Goal: Navigation & Orientation: Find specific page/section

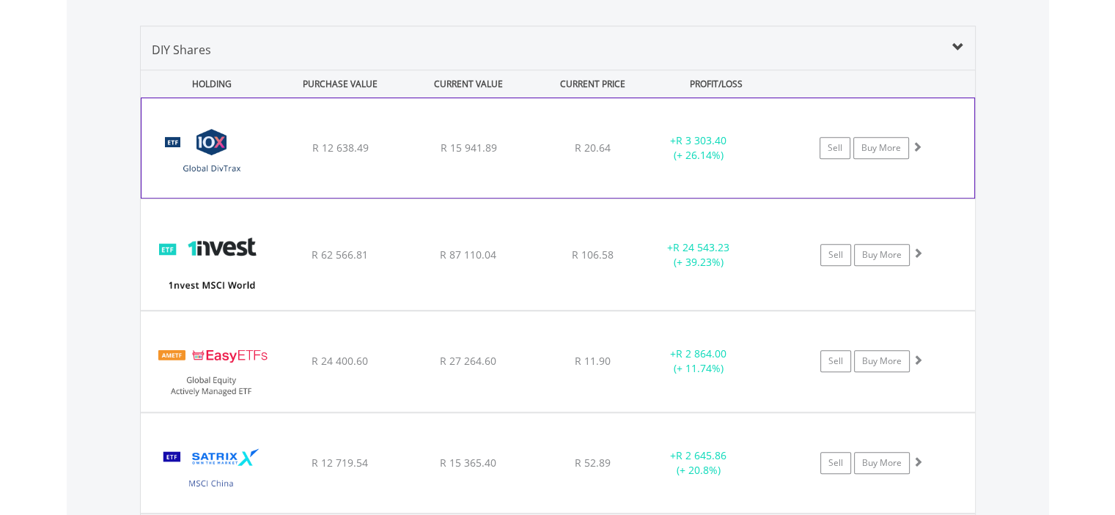
scroll to position [1027, 0]
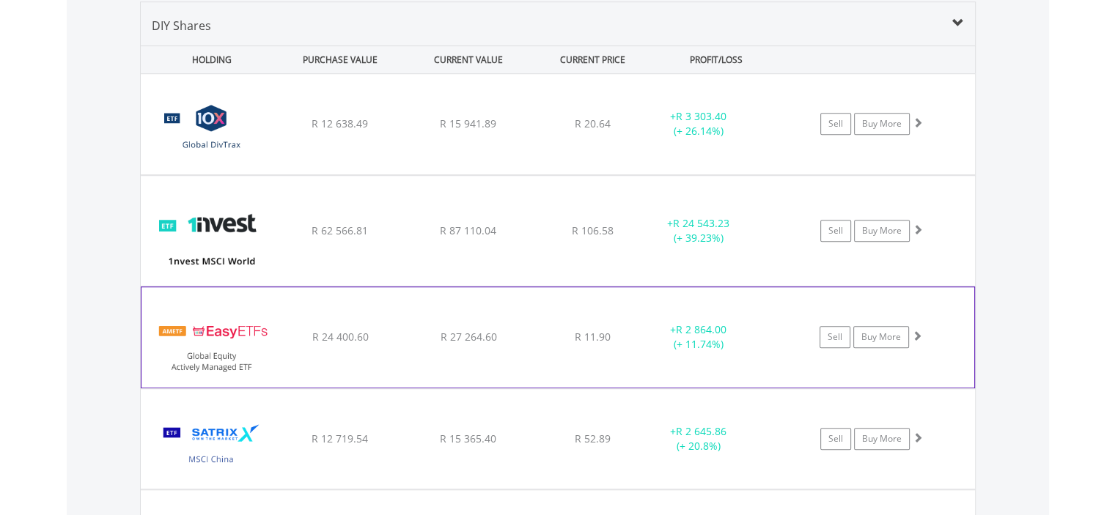
click at [491, 175] on div "﻿ EasyETFs Global Equity Actively Managed ETF R 24 400.60 R 27 264.60 R 11.90 +…" at bounding box center [558, 124] width 834 height 100
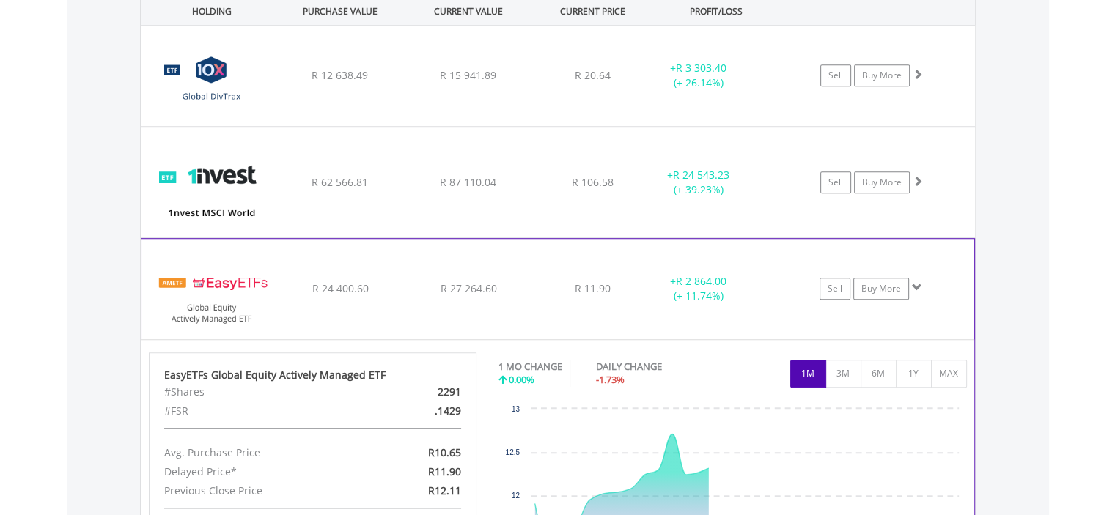
scroll to position [1174, 0]
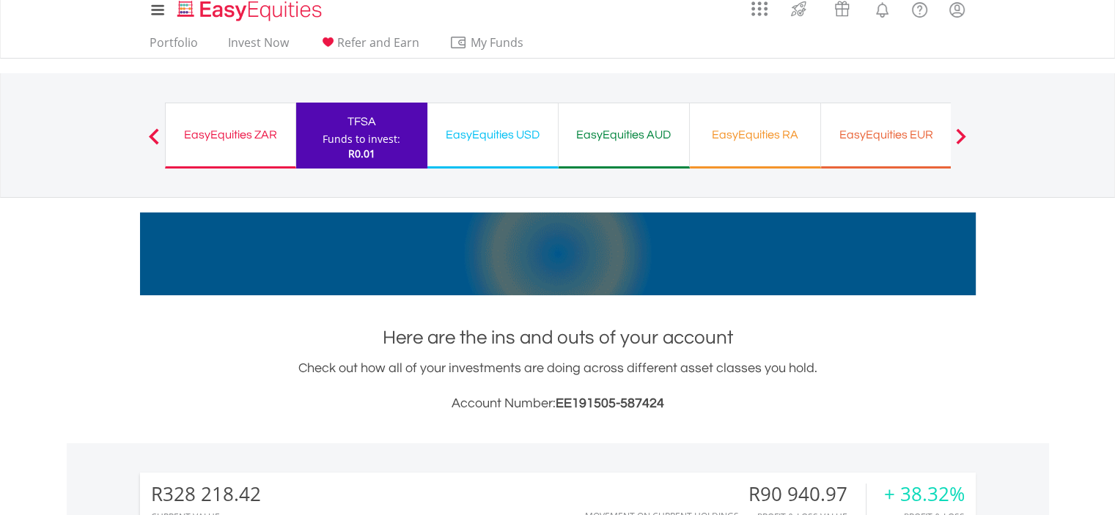
scroll to position [0, 0]
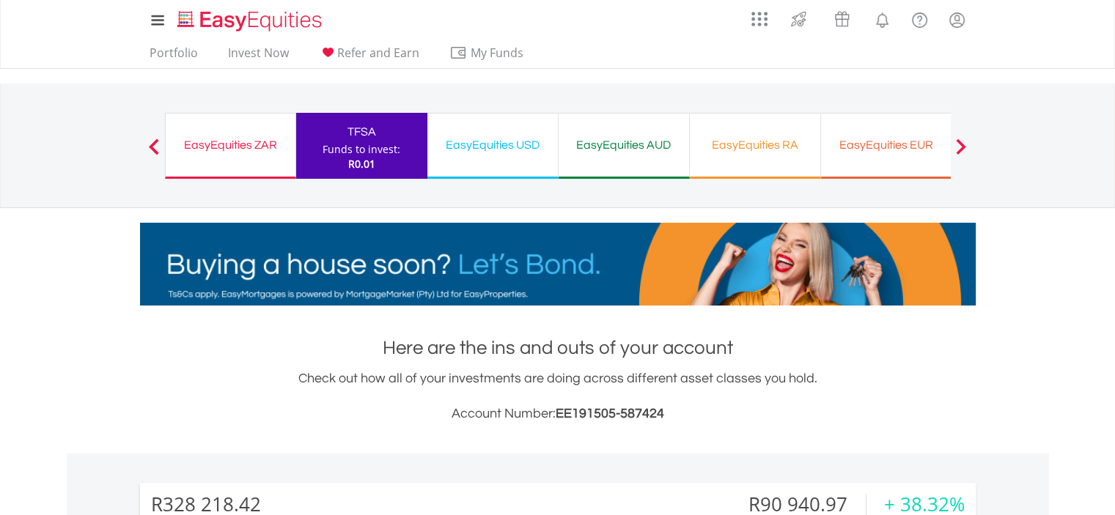
click at [213, 141] on div "EasyEquities ZAR" at bounding box center [231, 145] width 112 height 21
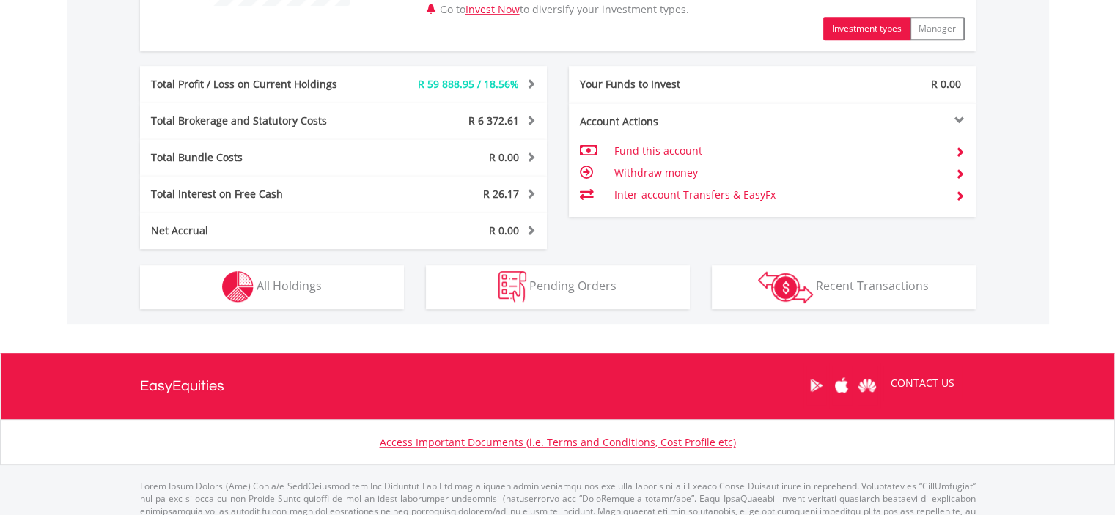
scroll to position [752, 0]
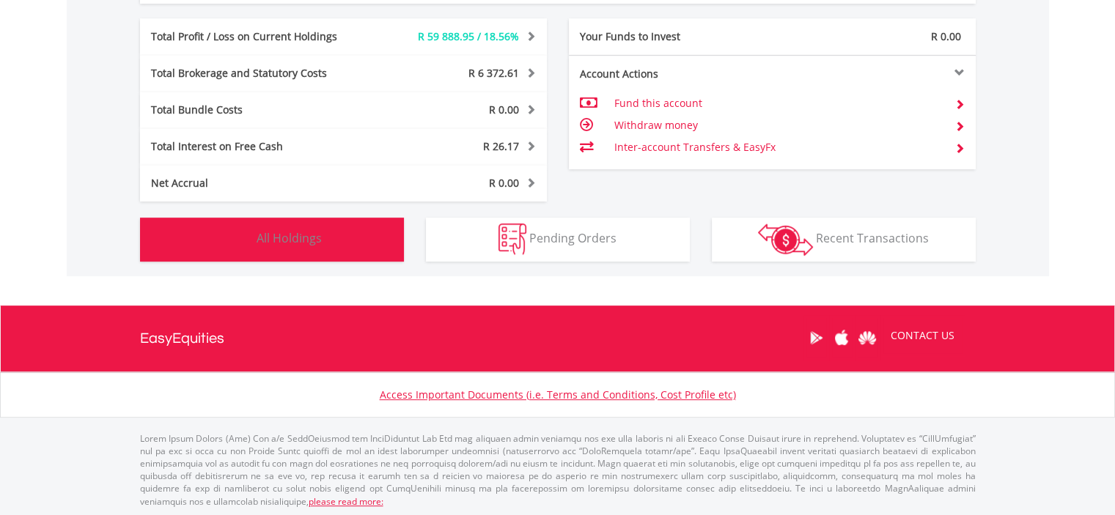
click at [272, 236] on span "All Holdings" at bounding box center [289, 238] width 65 height 16
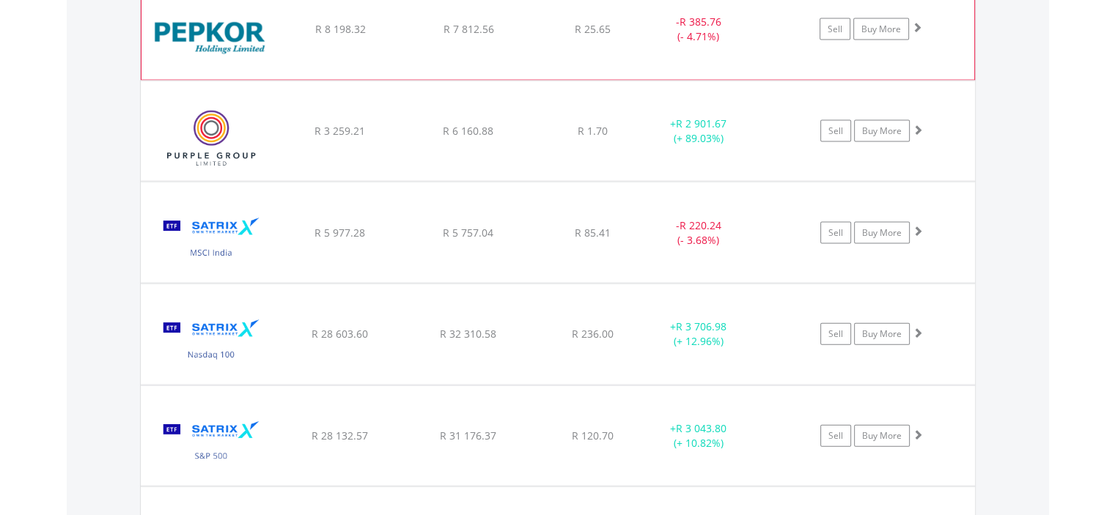
scroll to position [3184, 0]
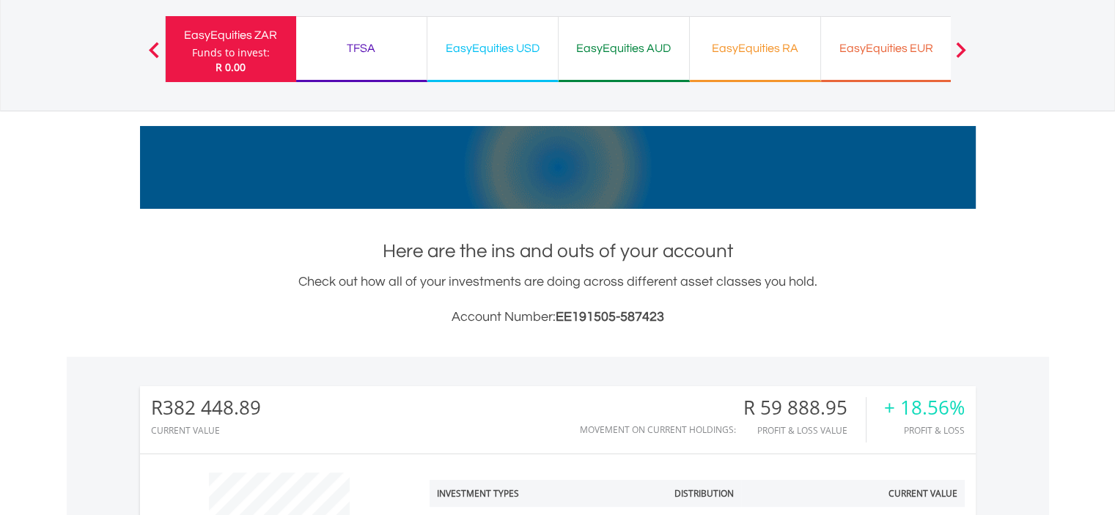
scroll to position [0, 0]
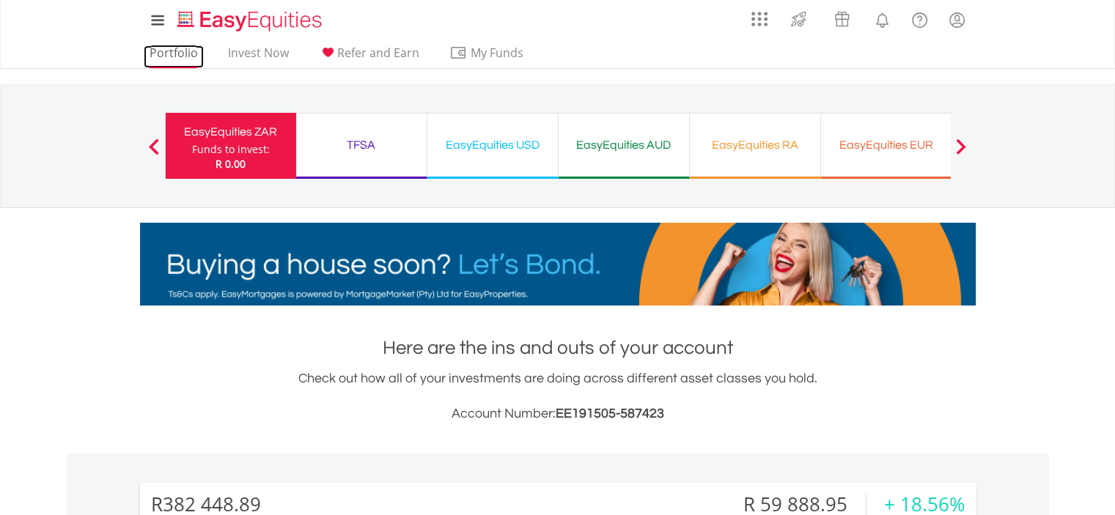
click at [176, 52] on link "Portfolio" at bounding box center [174, 56] width 60 height 23
